Goal: Information Seeking & Learning: Compare options

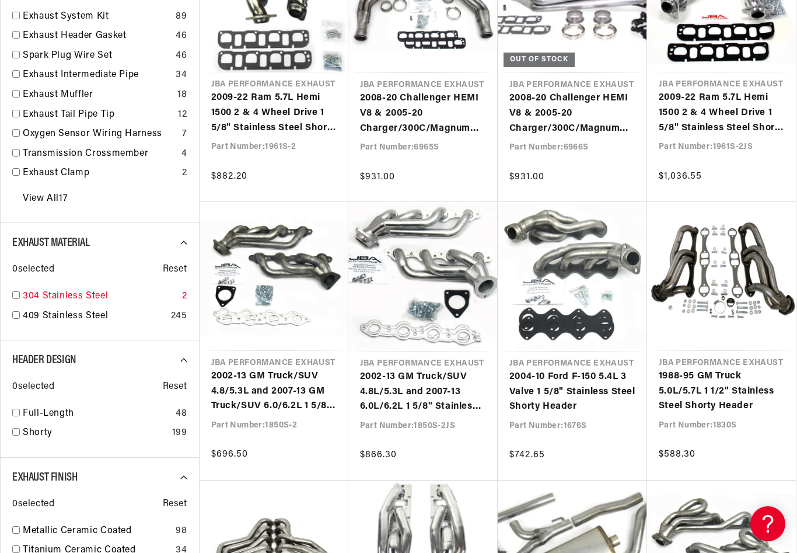
click at [15, 296] on input "checkbox" at bounding box center [16, 295] width 8 height 8
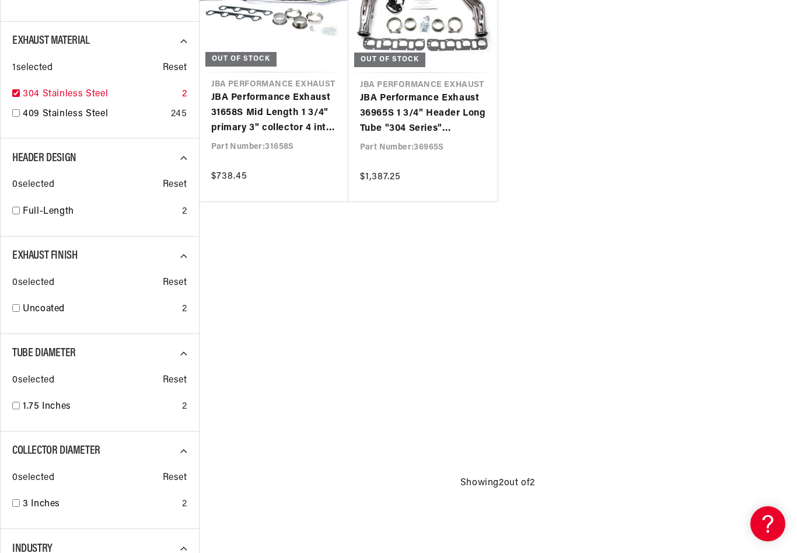
checkbox input "true"
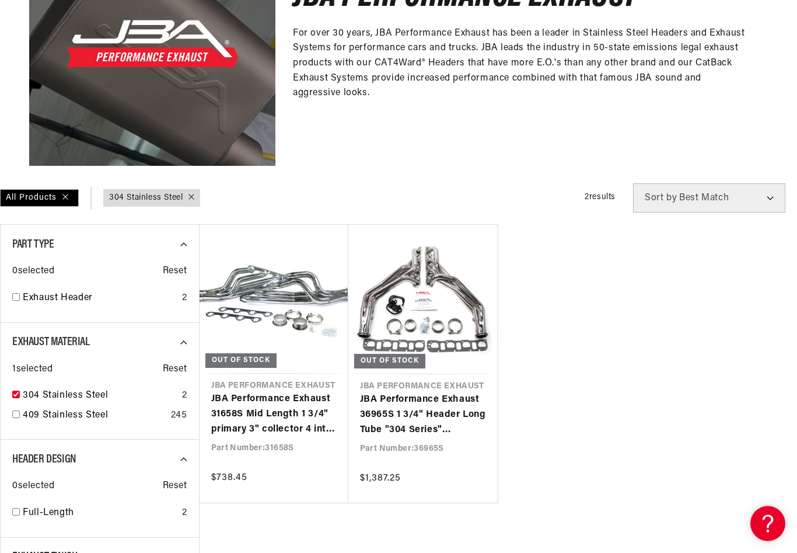
scroll to position [238, 0]
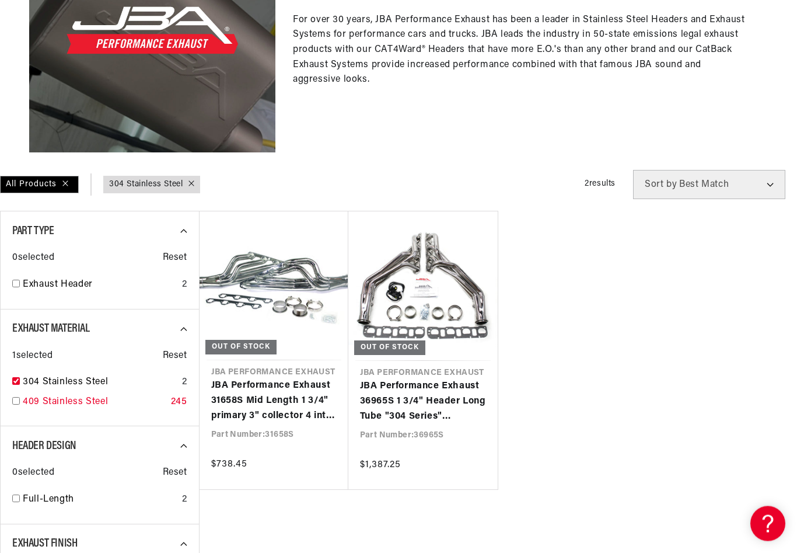
click at [14, 400] on input "checkbox" at bounding box center [16, 401] width 8 height 8
checkbox input "true"
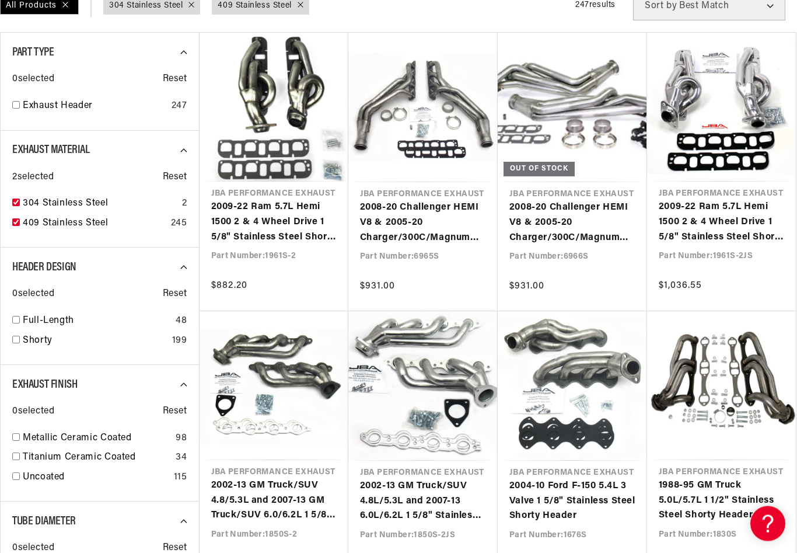
scroll to position [417, 0]
click at [13, 340] on input "checkbox" at bounding box center [16, 340] width 8 height 8
checkbox input "true"
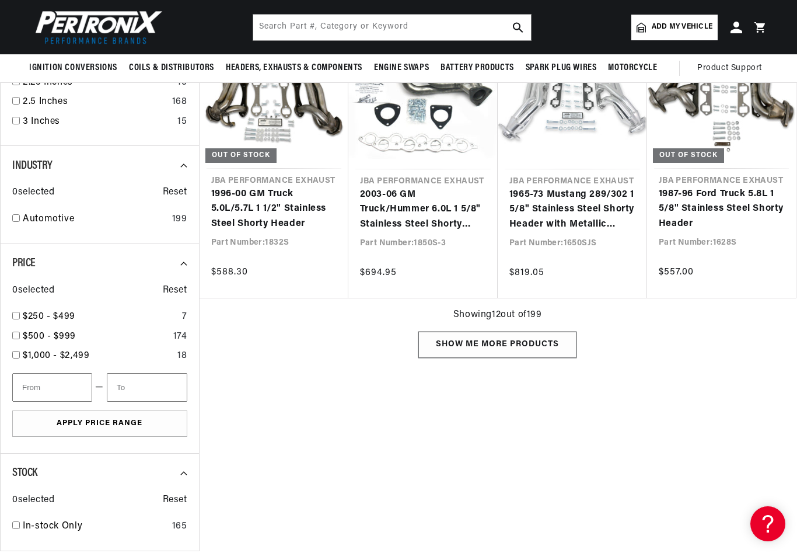
click at [493, 348] on div "Show me more products" at bounding box center [497, 344] width 158 height 26
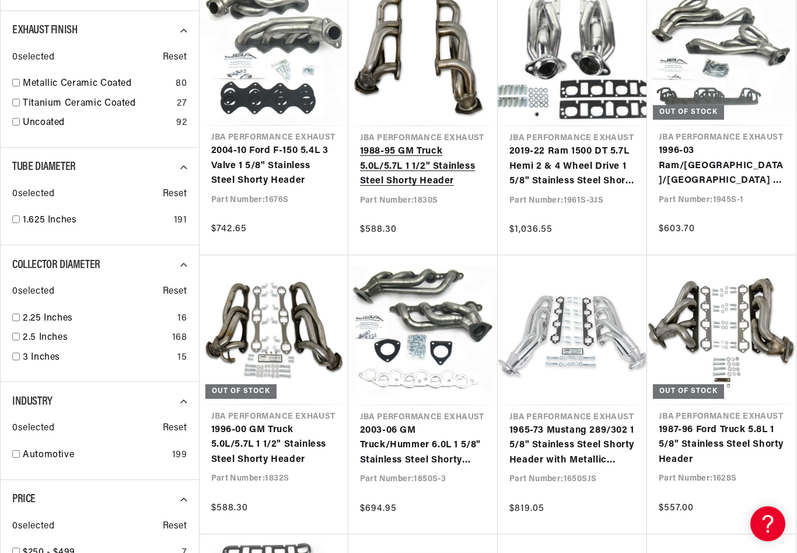
scroll to position [0, 354]
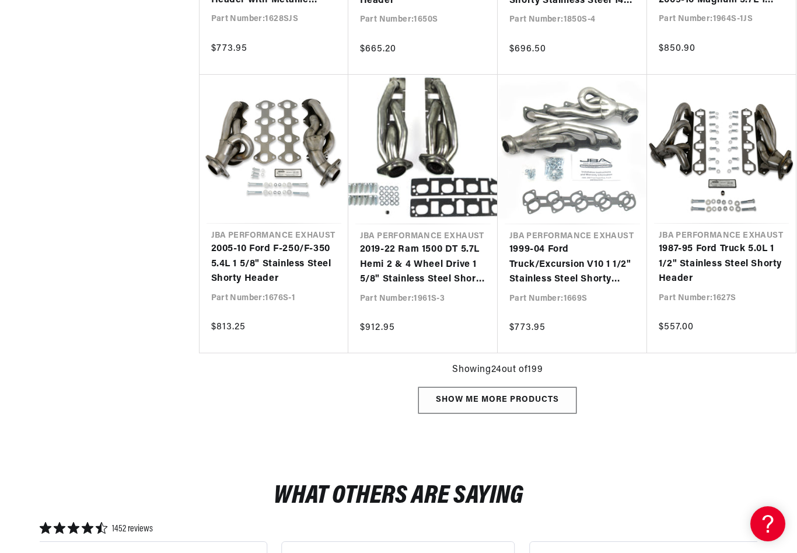
click at [513, 401] on div "Show me more products" at bounding box center [497, 400] width 158 height 26
